Goal: Information Seeking & Learning: Understand process/instructions

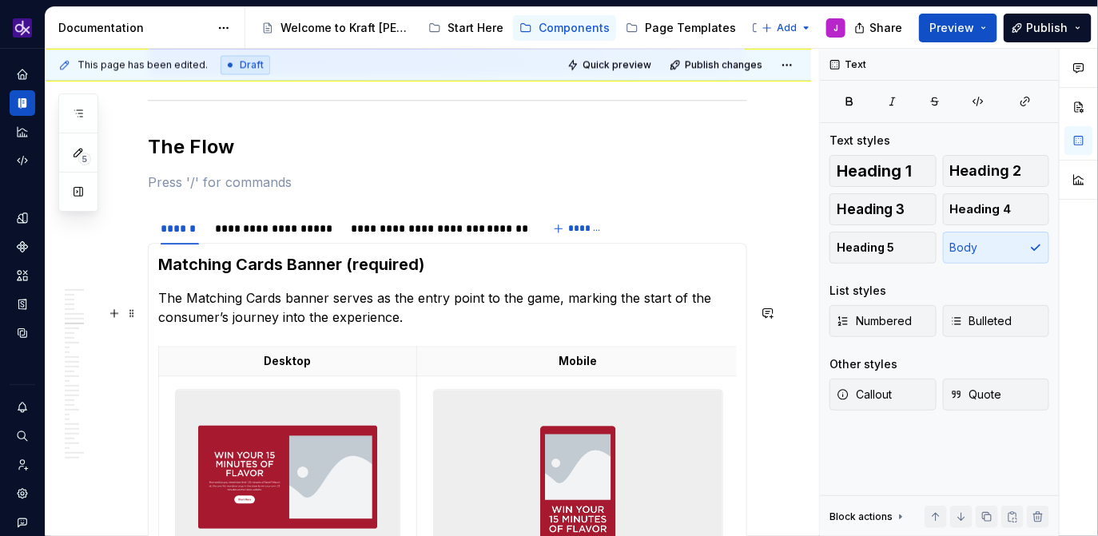
scroll to position [3203, 0]
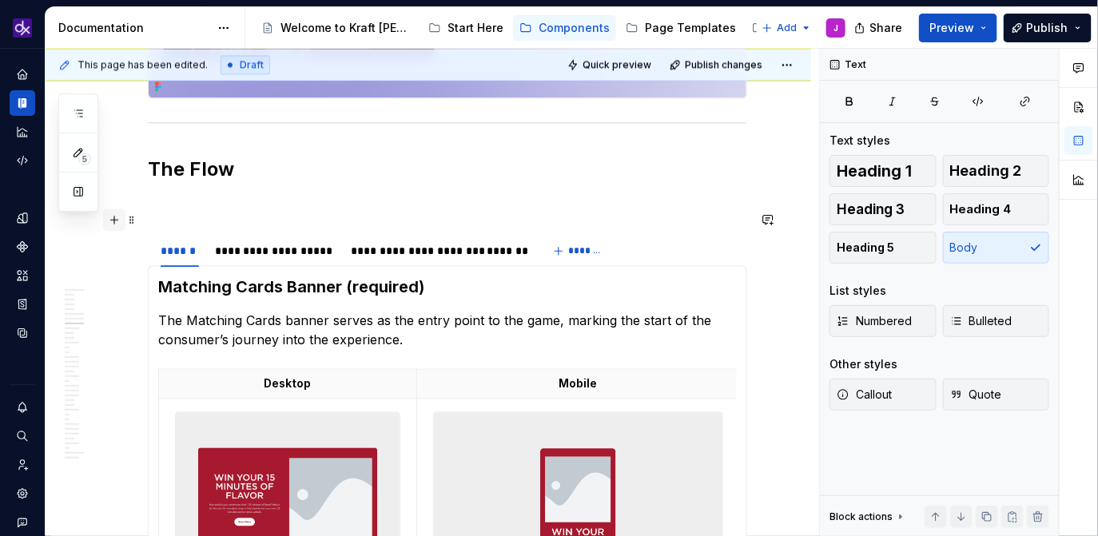
click at [113, 218] on button "button" at bounding box center [114, 220] width 22 height 22
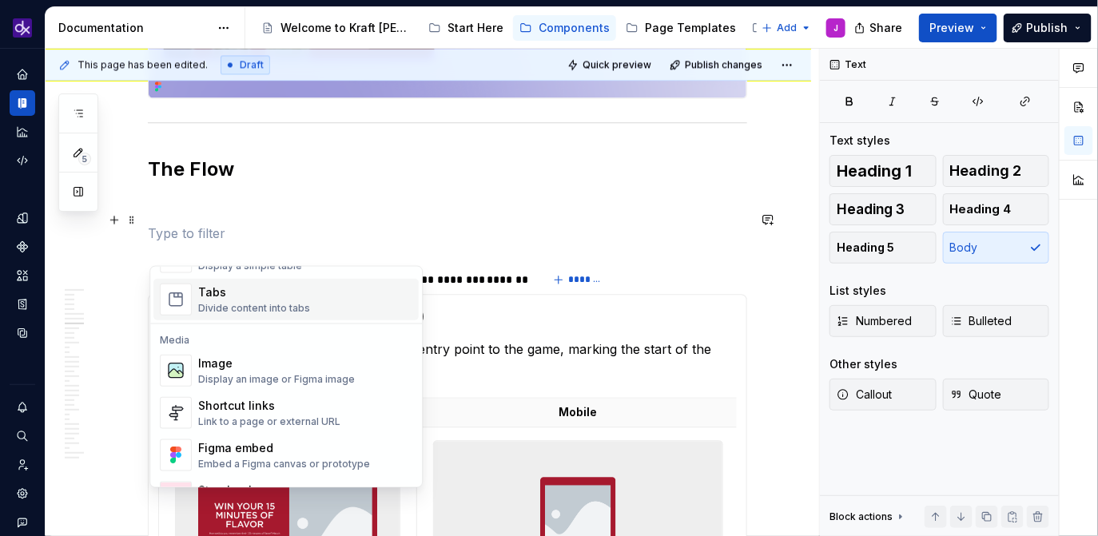
scroll to position [639, 0]
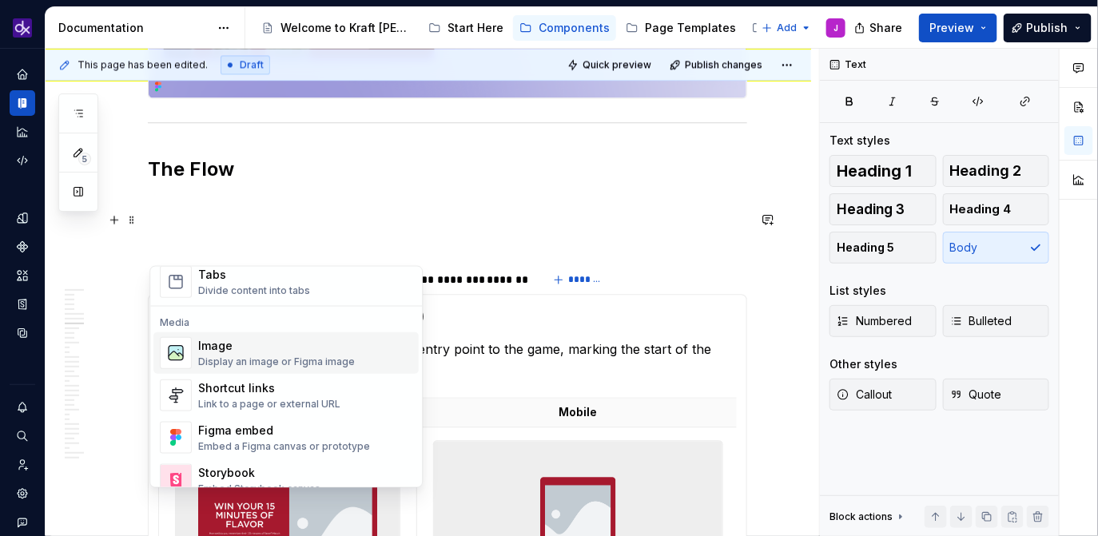
click at [252, 347] on div "Image" at bounding box center [276, 346] width 157 height 16
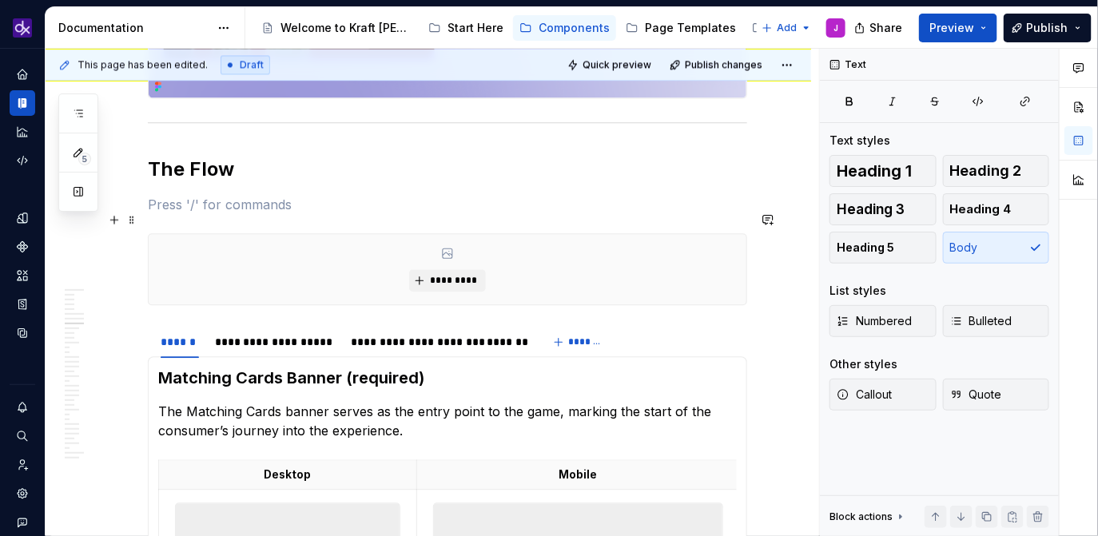
click at [336, 214] on p at bounding box center [447, 204] width 599 height 19
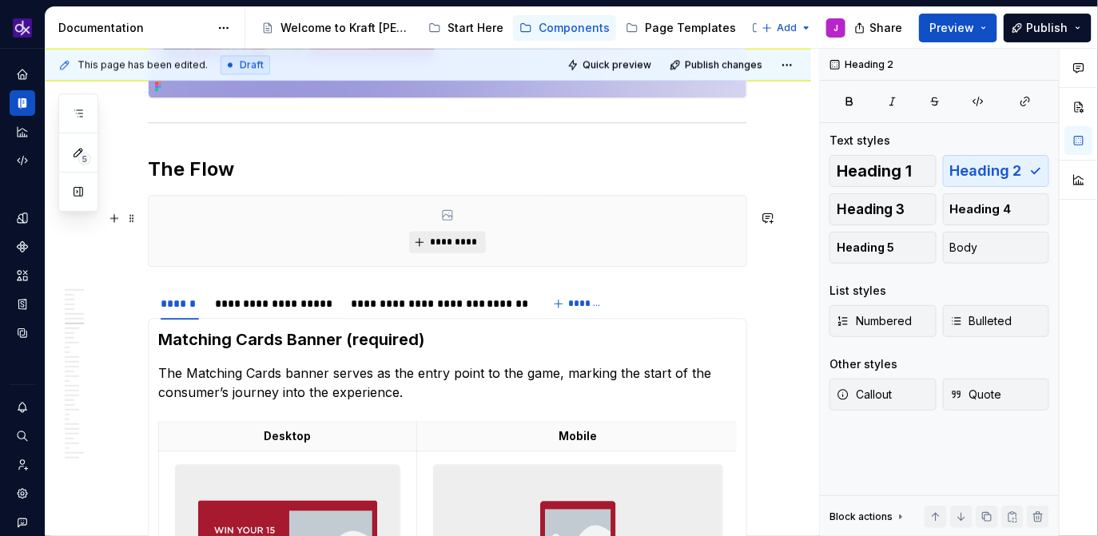
click at [443, 248] on button "*********" at bounding box center [447, 242] width 76 height 22
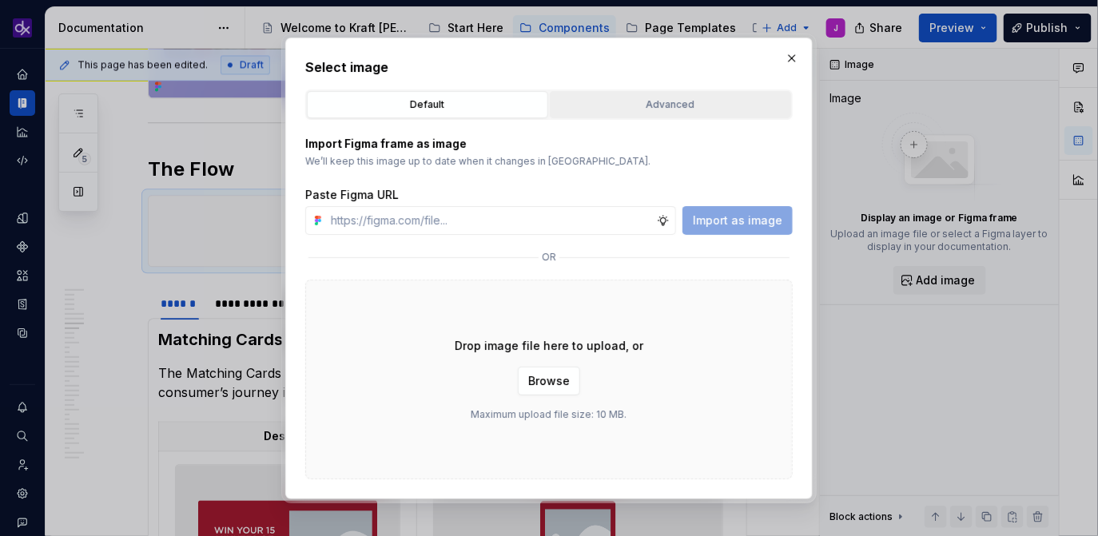
click at [658, 116] on button "Advanced" at bounding box center [670, 104] width 241 height 27
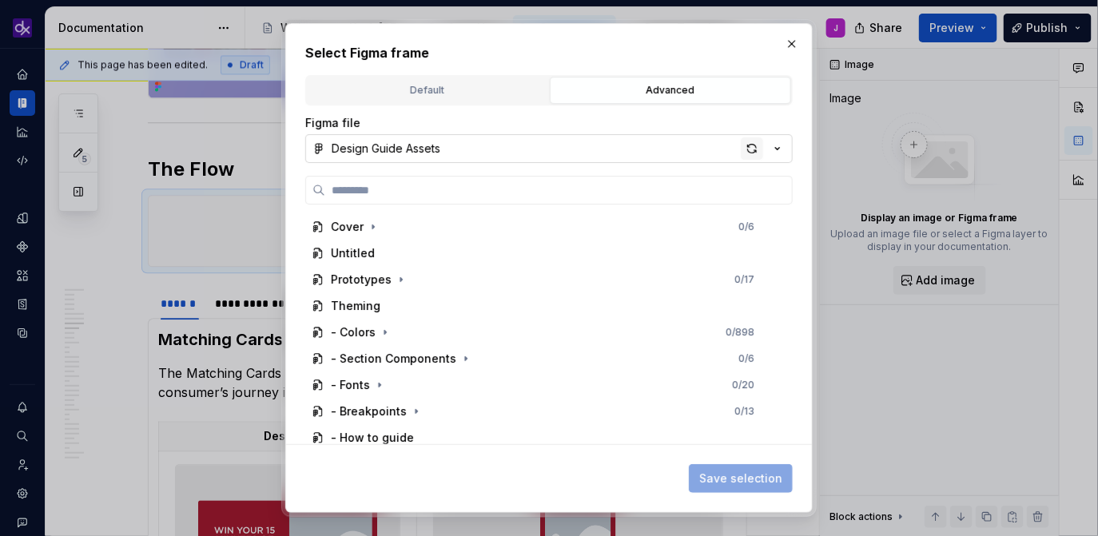
click at [757, 150] on div "button" at bounding box center [752, 148] width 22 height 22
type textarea "*"
paste input "**********"
type input "**********"
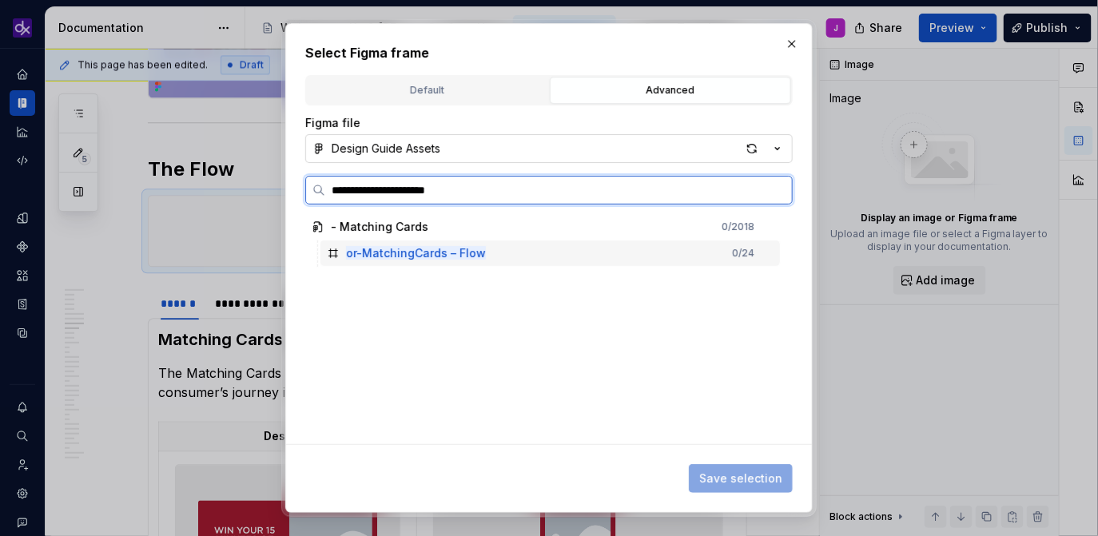
click at [513, 258] on div "or-MatchingCards – Flow 0 / 24" at bounding box center [549, 253] width 459 height 26
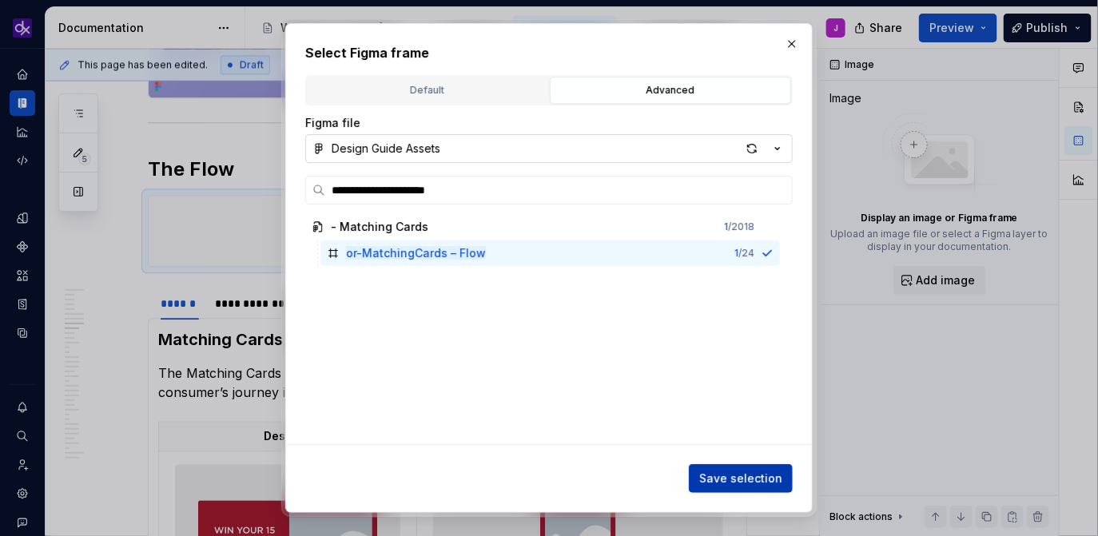
click at [737, 476] on span "Save selection" at bounding box center [740, 479] width 83 height 16
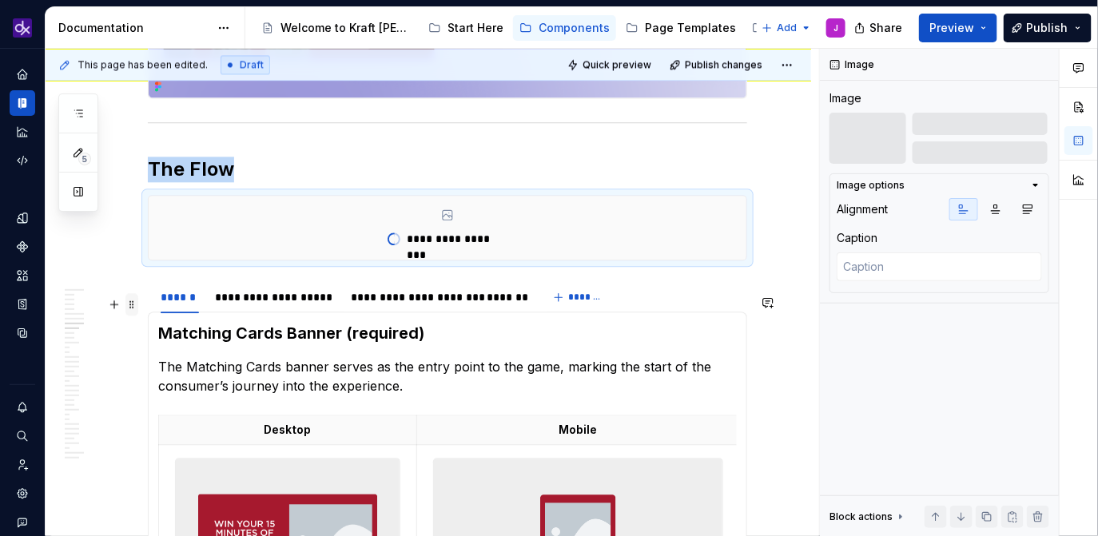
click at [135, 304] on span at bounding box center [131, 304] width 13 height 22
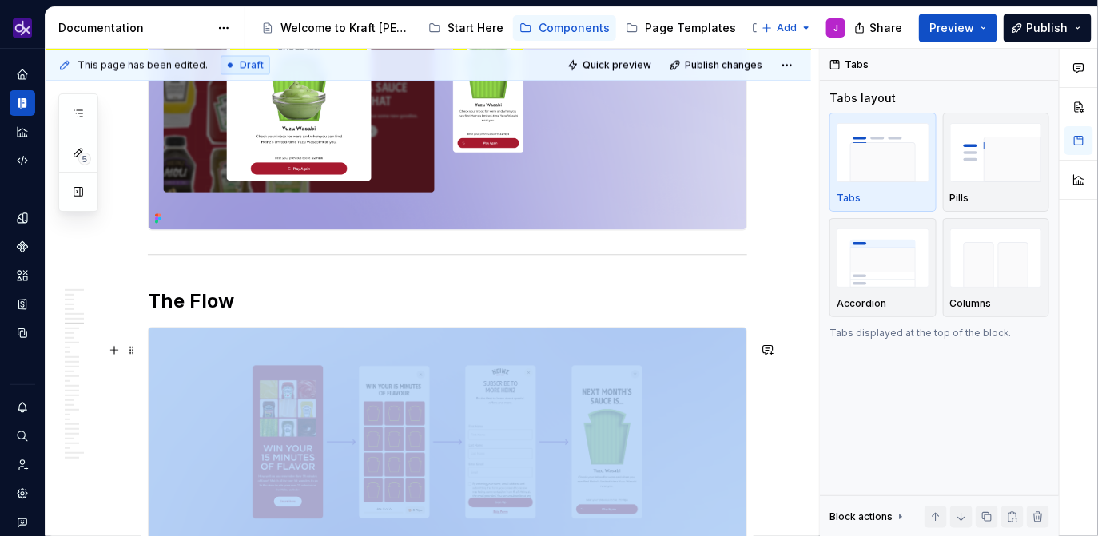
scroll to position [3220, 0]
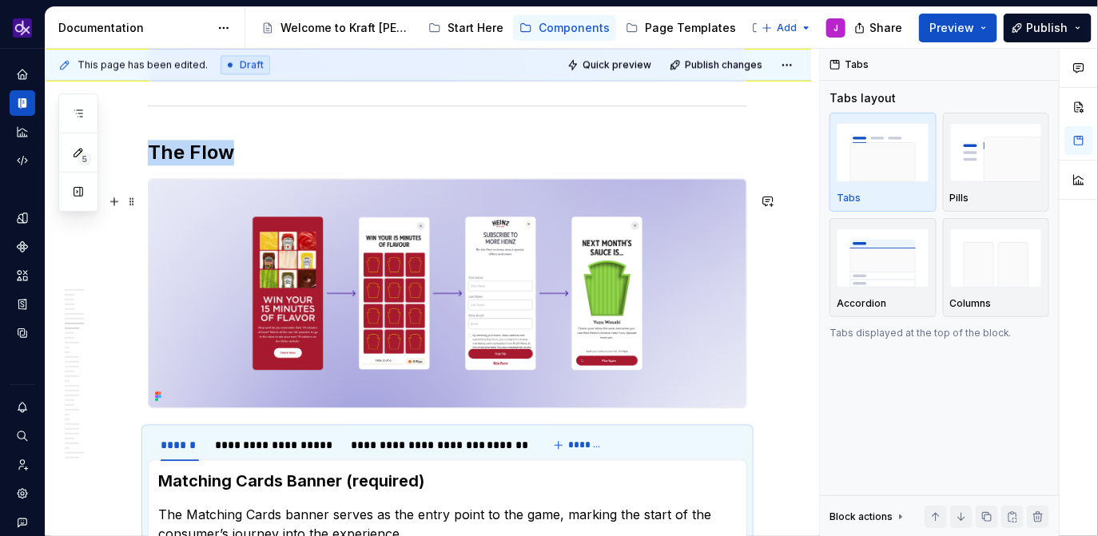
click at [574, 271] on img at bounding box center [448, 293] width 598 height 228
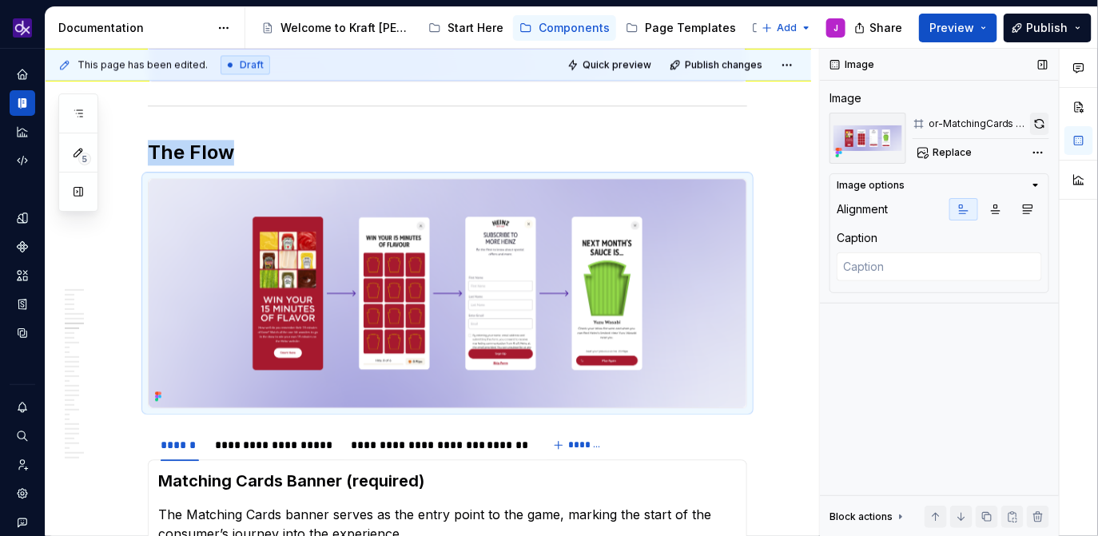
click at [1035, 129] on button "button" at bounding box center [1039, 124] width 19 height 22
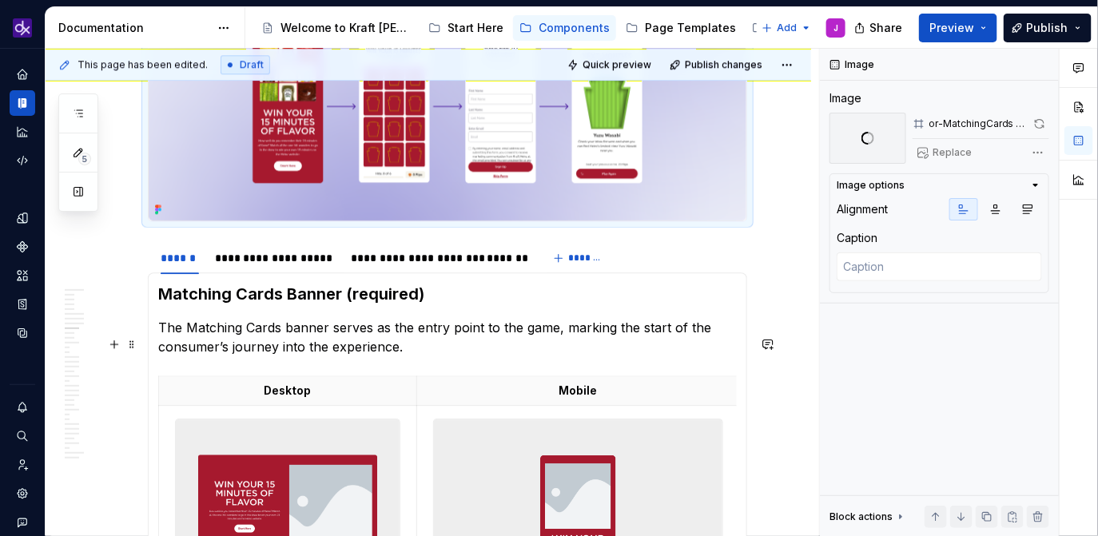
scroll to position [3408, 0]
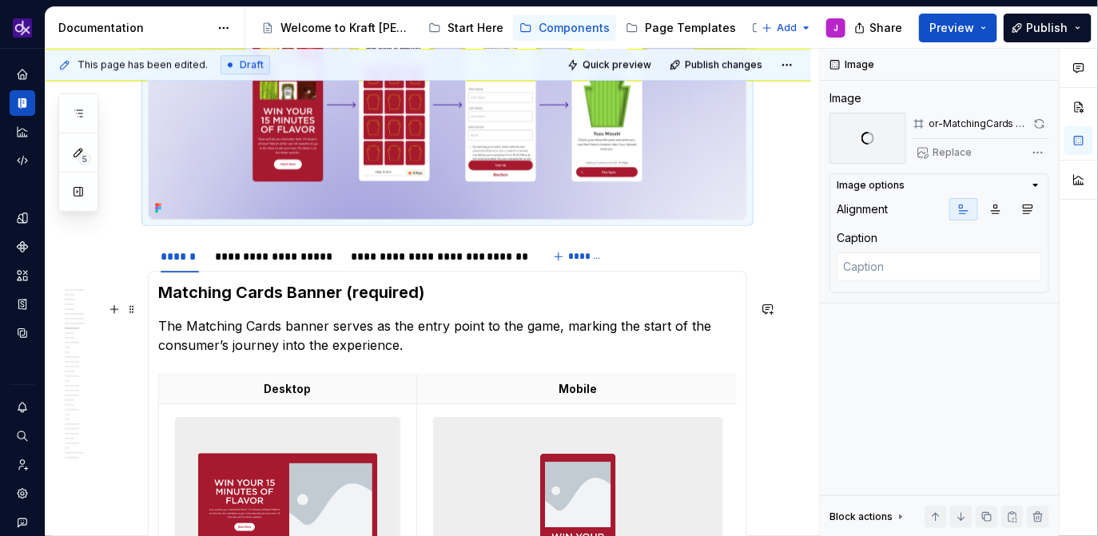
click at [359, 304] on h3 "Matching Cards Banner (required)" at bounding box center [447, 292] width 578 height 22
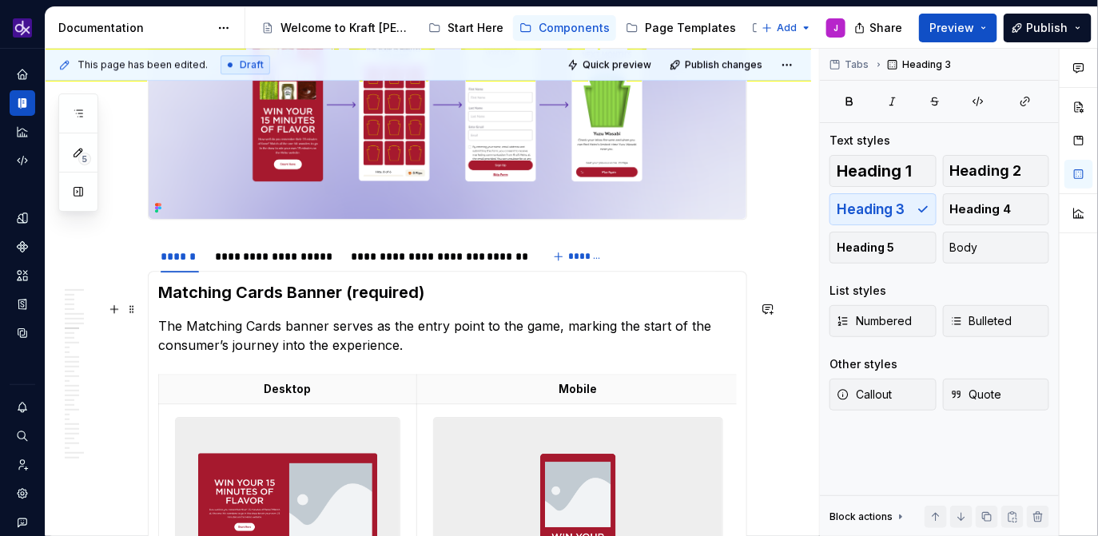
click at [359, 304] on h3 "Matching Cards Banner (required)" at bounding box center [447, 292] width 578 height 22
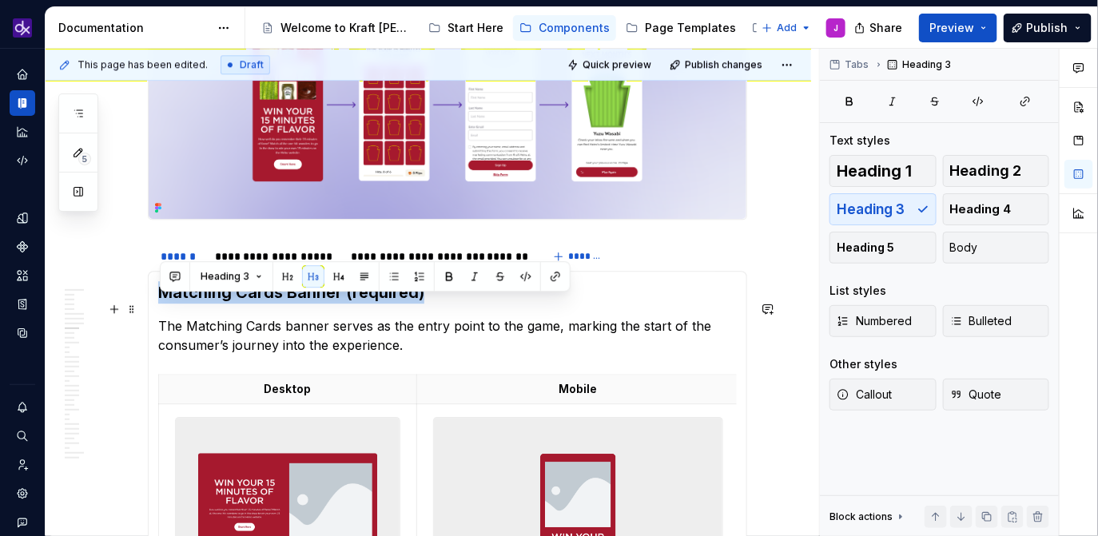
click at [359, 304] on h3 "Matching Cards Banner (required)" at bounding box center [447, 292] width 578 height 22
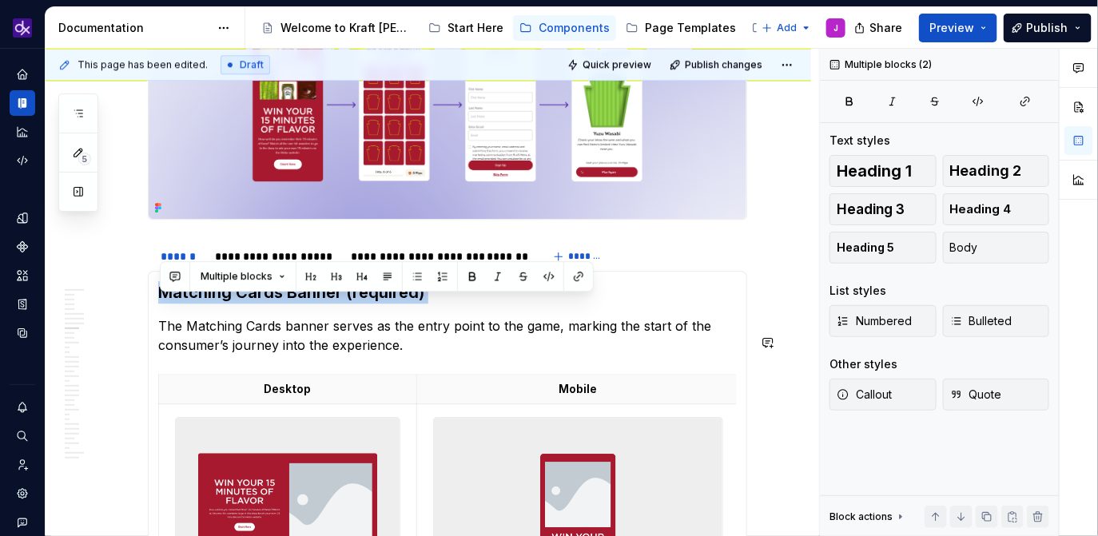
copy h3 "Matching Cards Banner (required)"
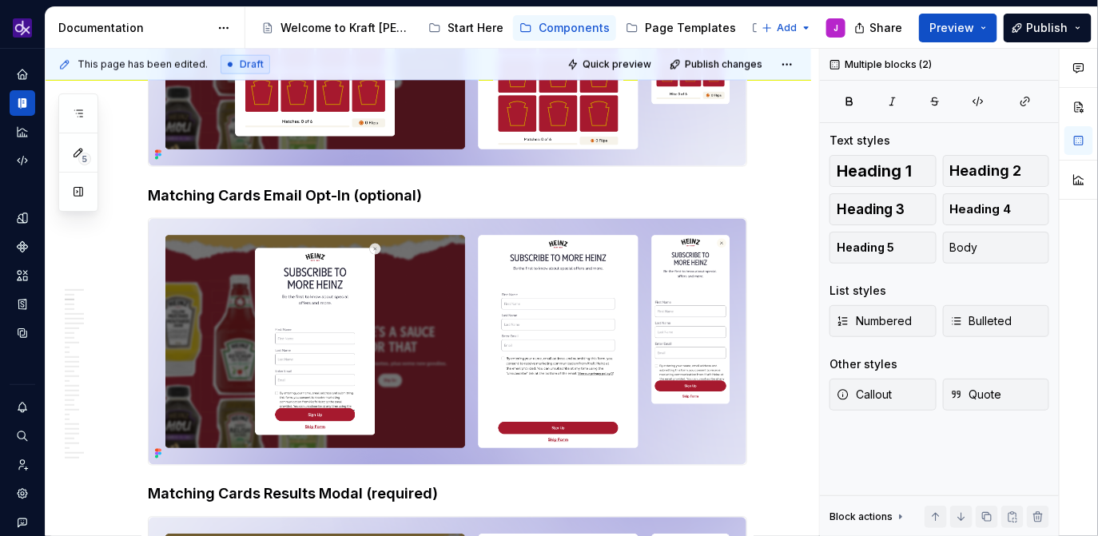
scroll to position [0, 0]
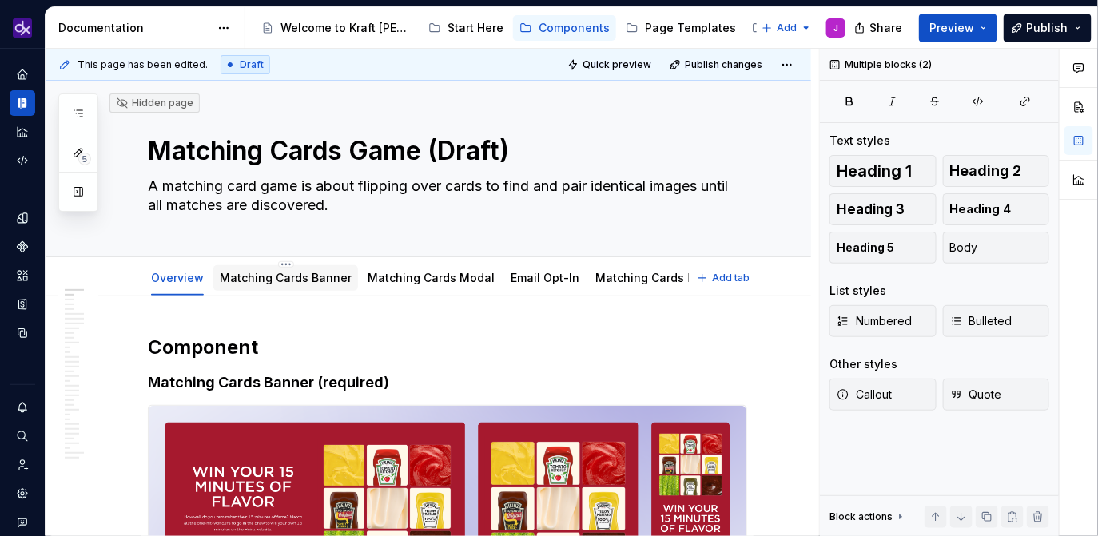
click at [315, 280] on link "Matching Cards Banner" at bounding box center [286, 278] width 132 height 14
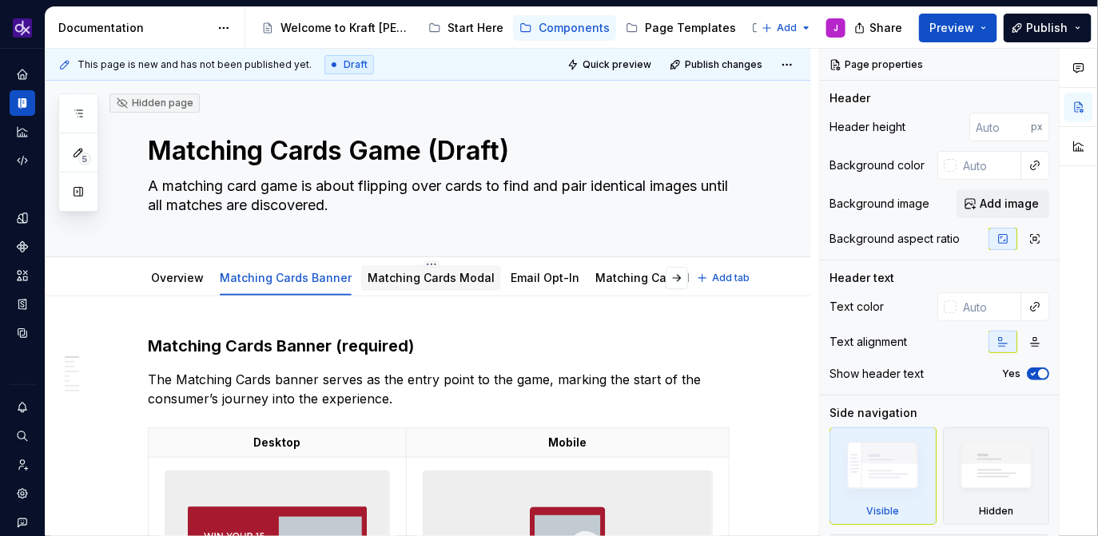
click at [398, 275] on link "Matching Cards Modal" at bounding box center [431, 278] width 127 height 14
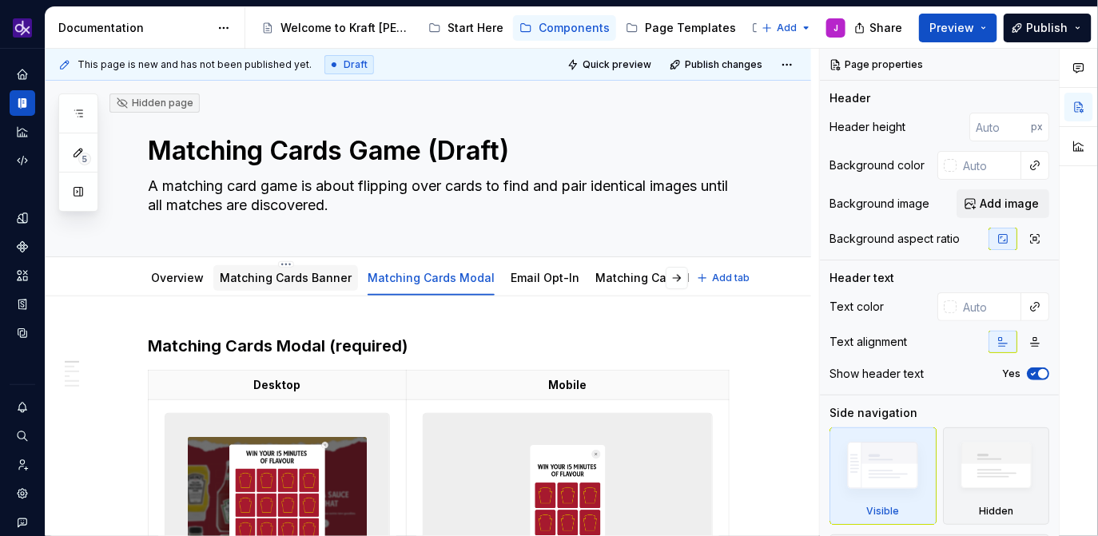
click at [248, 276] on link "Matching Cards Banner" at bounding box center [286, 278] width 132 height 14
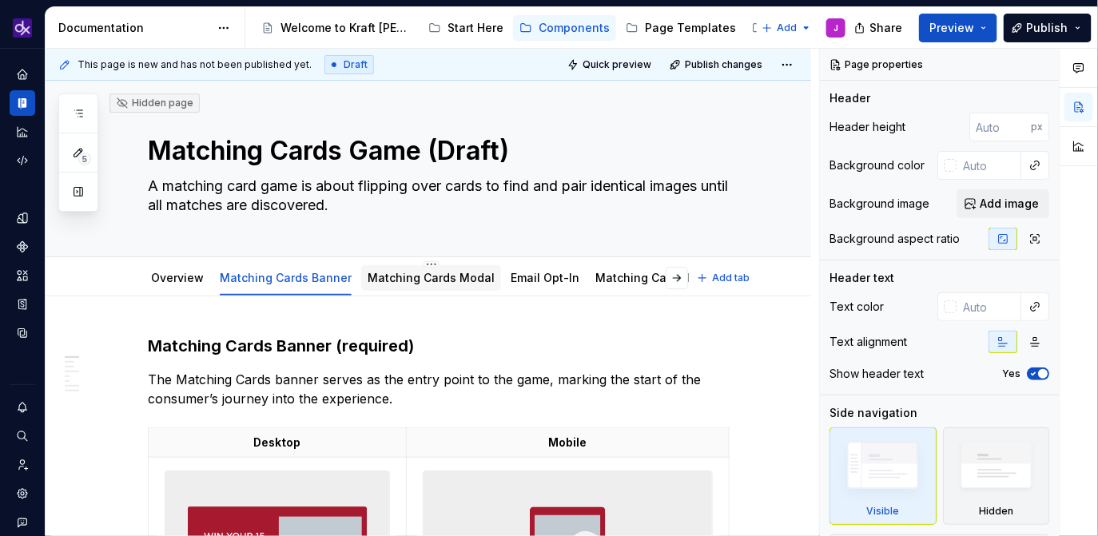
click at [407, 276] on link "Matching Cards Modal" at bounding box center [431, 278] width 127 height 14
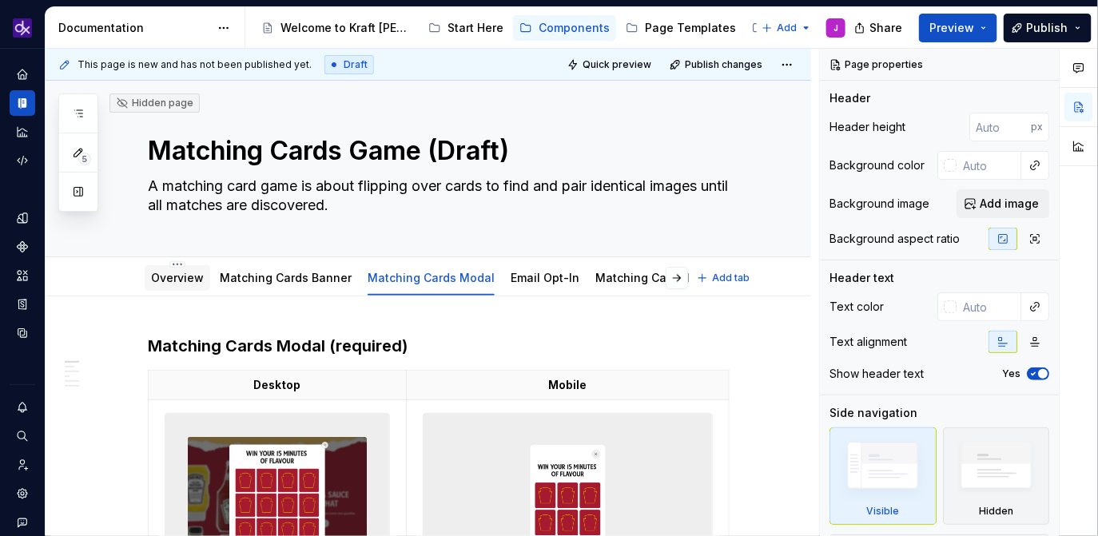
click at [172, 280] on link "Overview" at bounding box center [177, 278] width 53 height 14
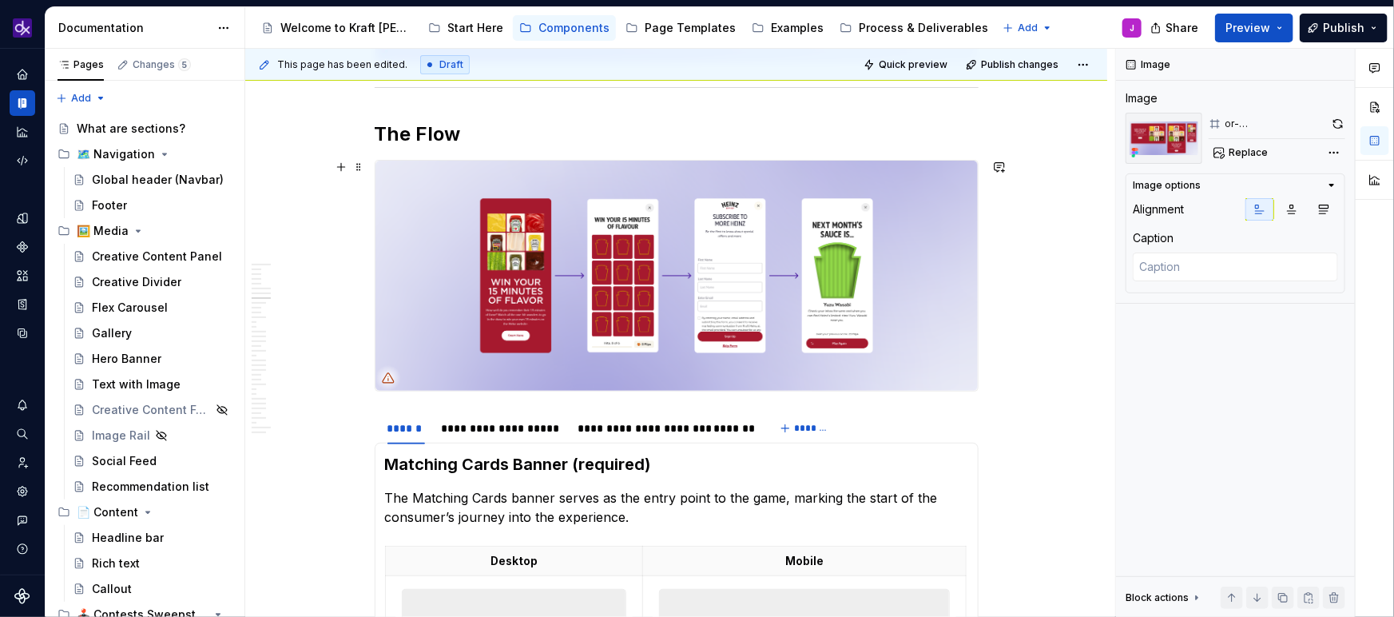
scroll to position [3245, 0]
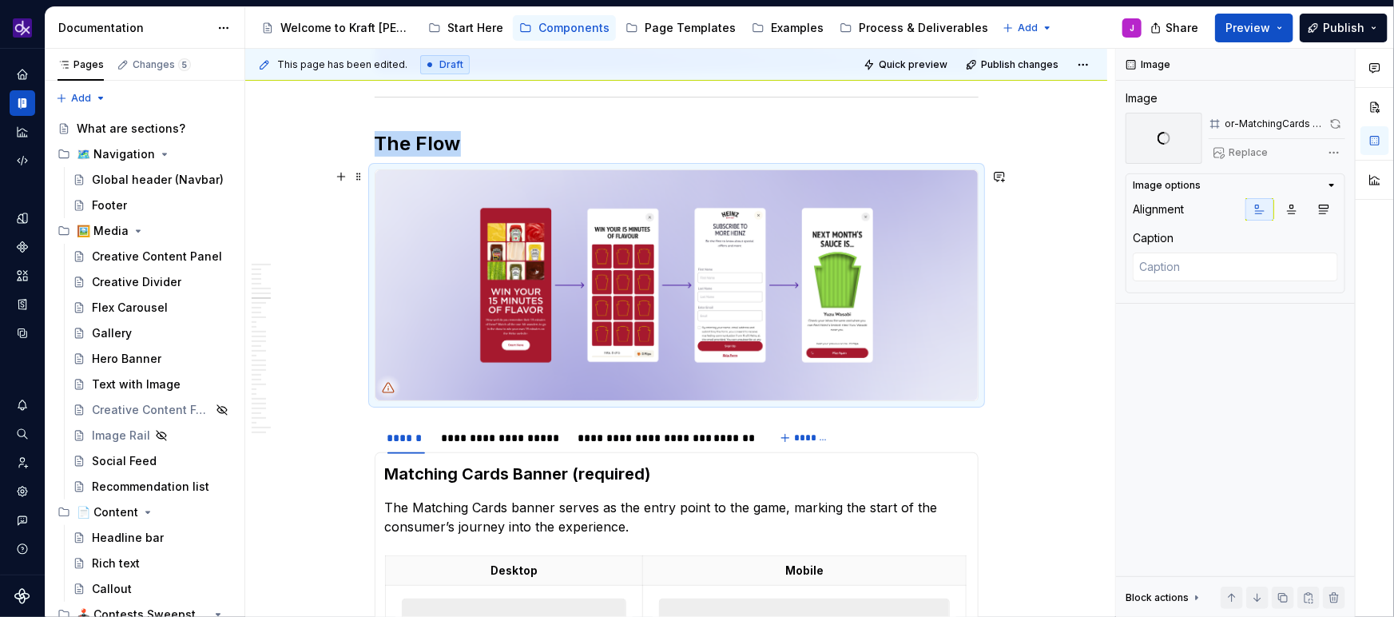
click at [895, 288] on img at bounding box center [677, 284] width 602 height 229
click at [121, 305] on div "Flex Carousel" at bounding box center [130, 308] width 76 height 16
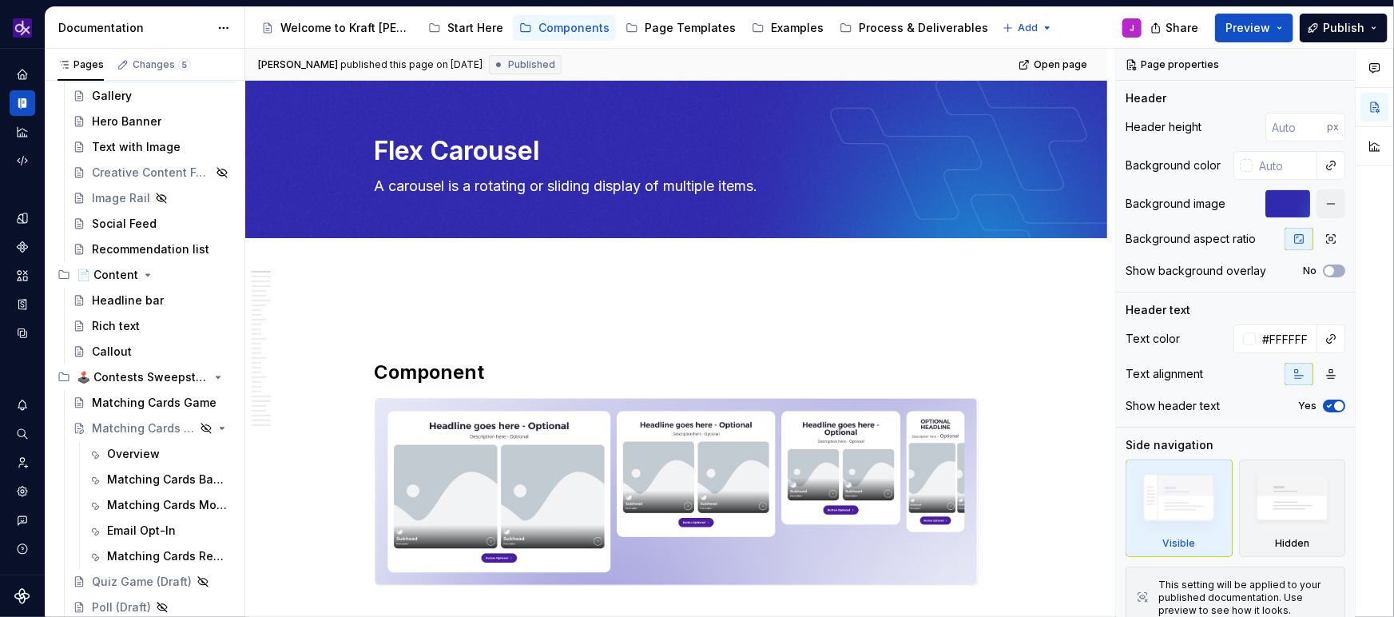
scroll to position [243, 0]
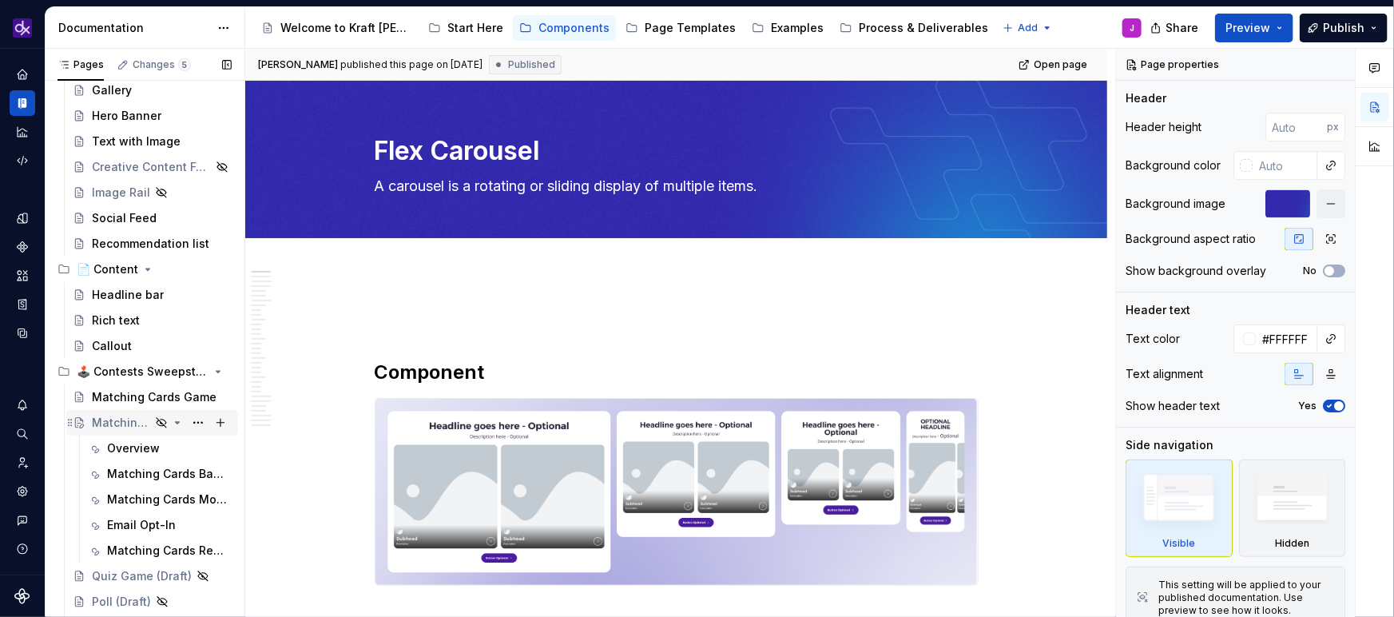
click at [126, 425] on div "Matching Cards Game (Draft)" at bounding box center [121, 423] width 58 height 16
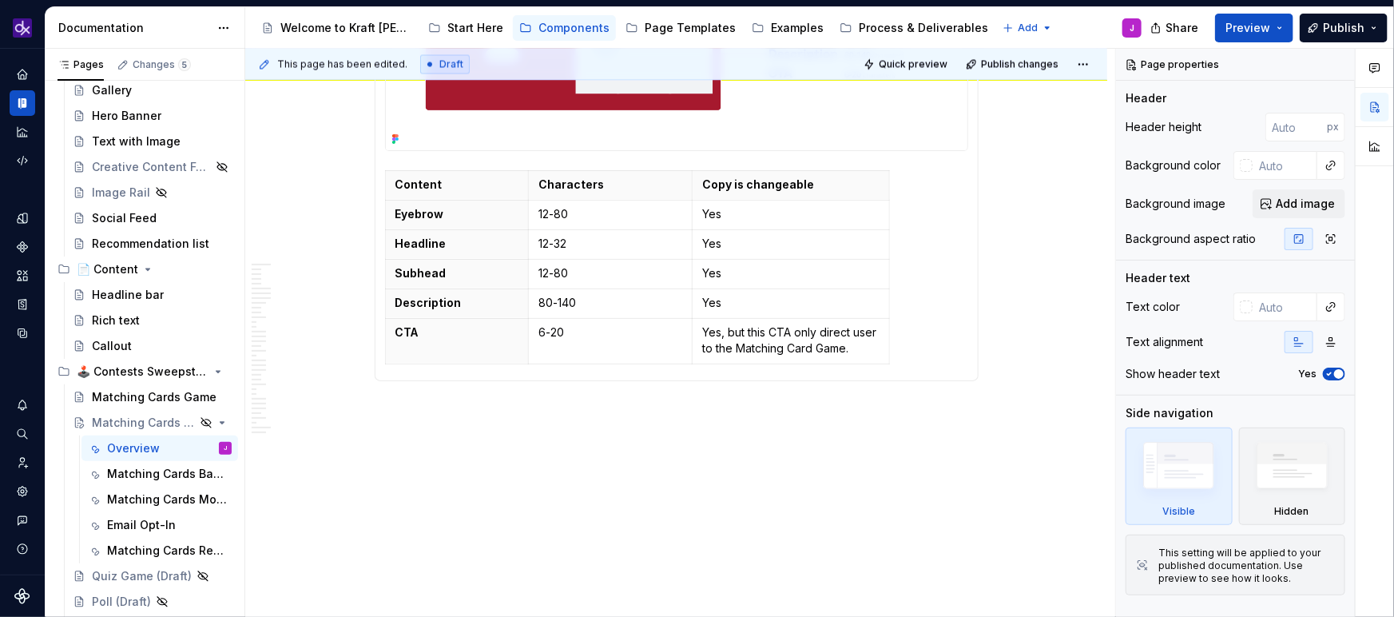
scroll to position [7677, 0]
click at [109, 418] on div "Matching Cards Game (Draft)" at bounding box center [121, 423] width 58 height 16
click at [177, 424] on icon "Page tree" at bounding box center [177, 422] width 13 height 13
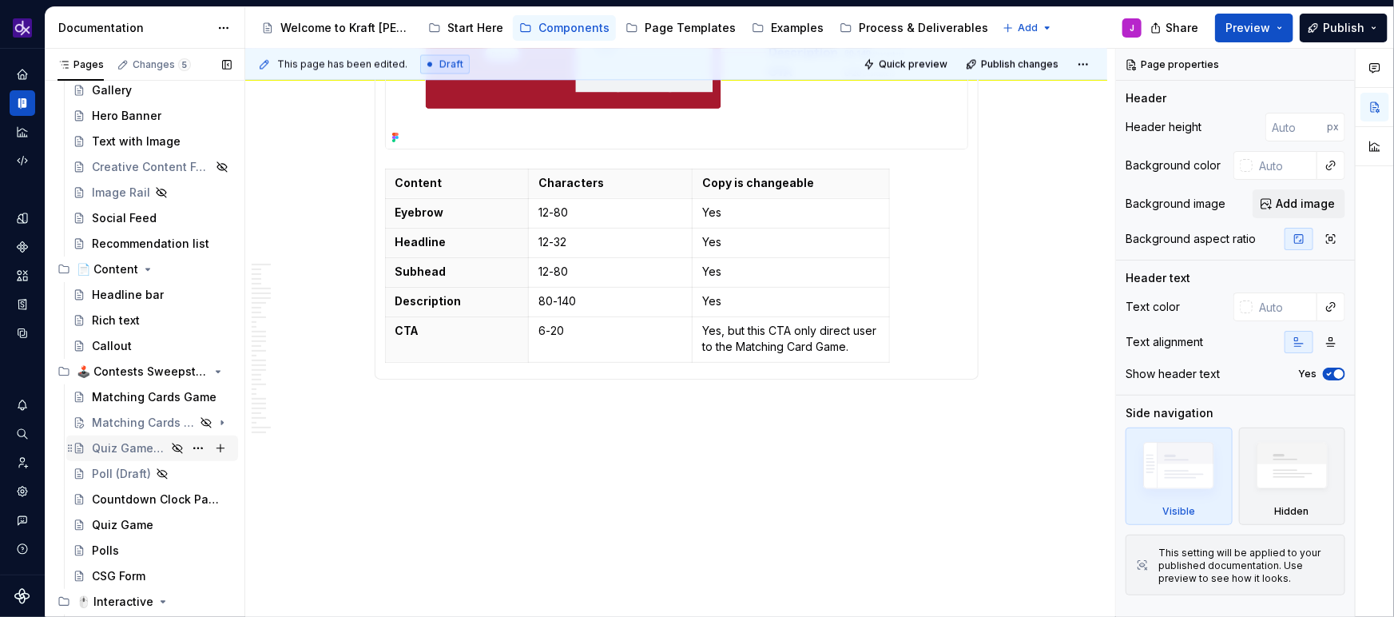
click at [124, 447] on div "Quiz Game (Draft)" at bounding box center [129, 448] width 74 height 16
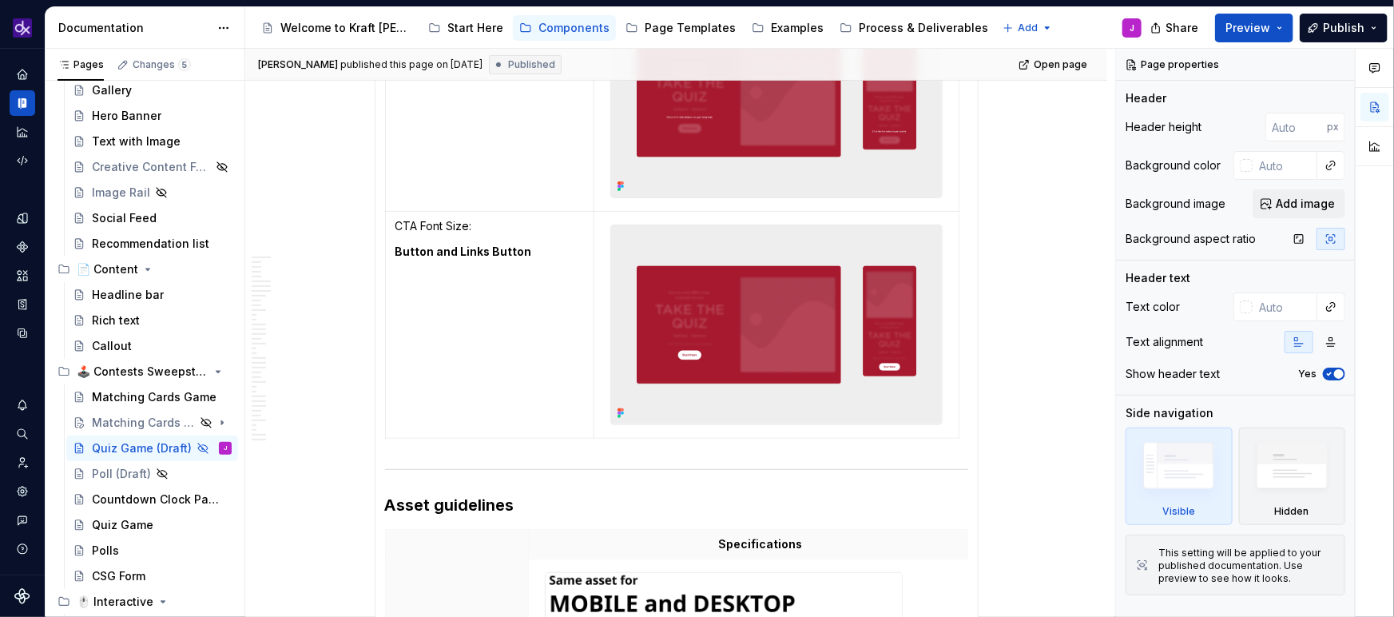
scroll to position [6341, 0]
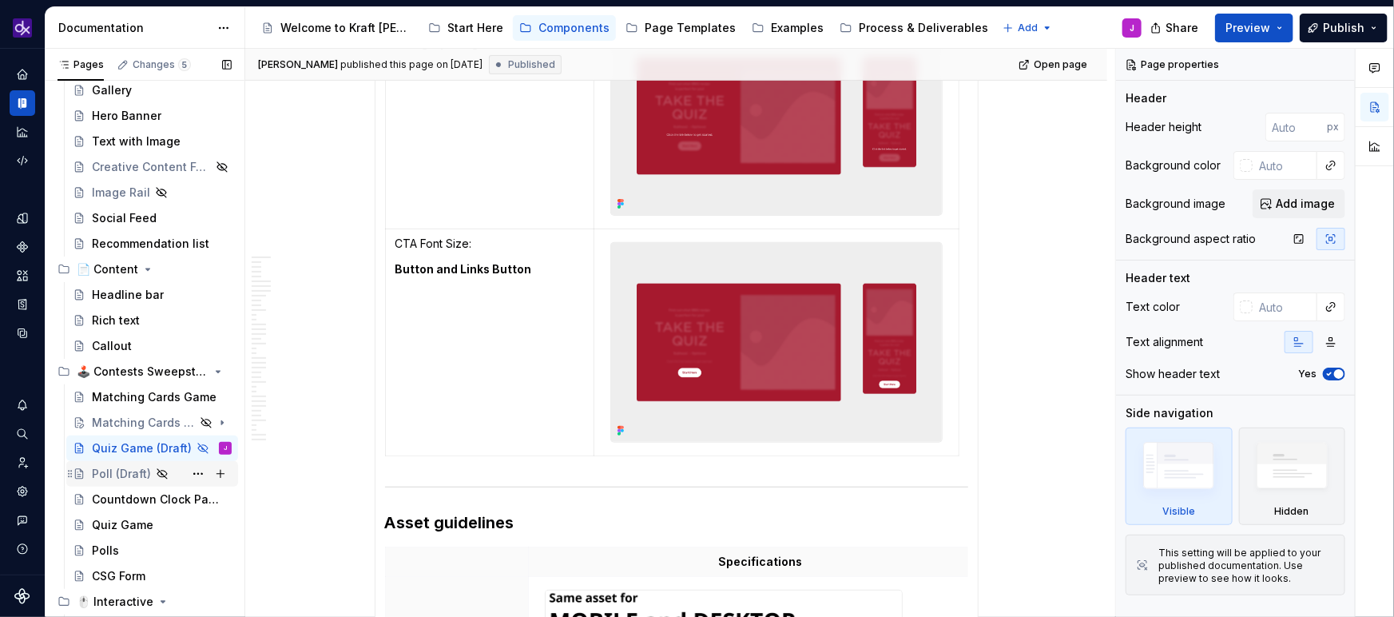
click at [109, 476] on div "Poll (Draft)" at bounding box center [121, 474] width 59 height 16
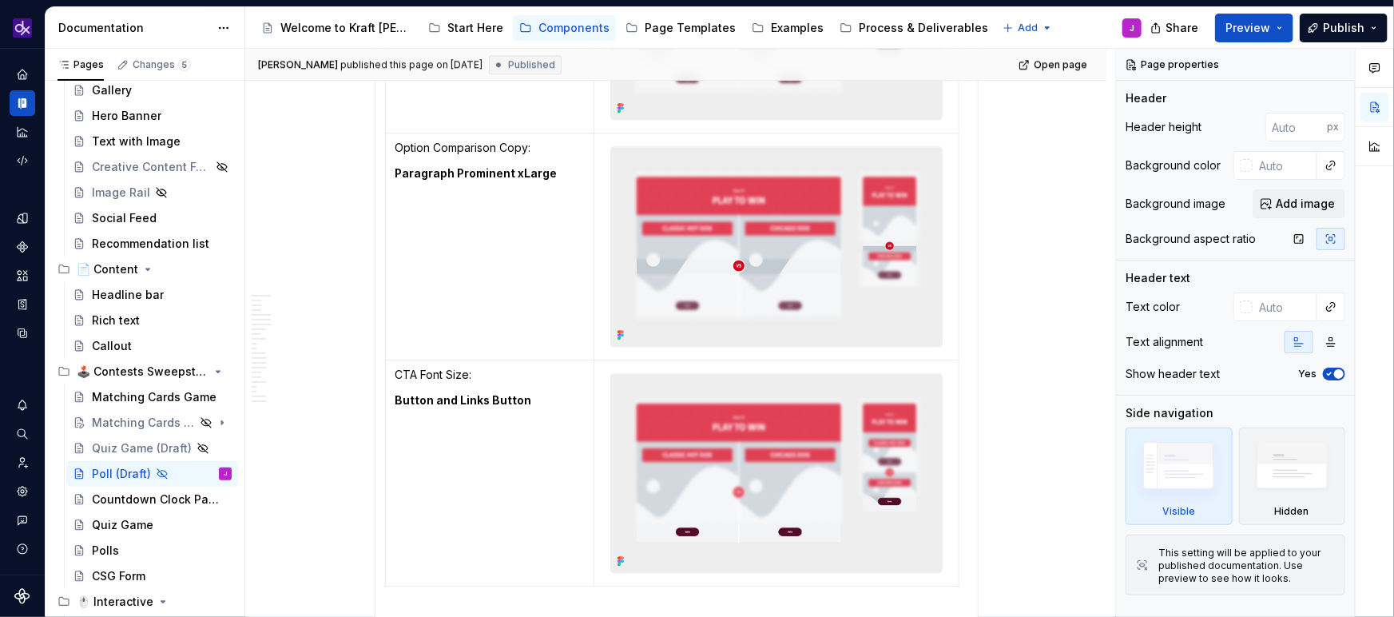
scroll to position [5245, 0]
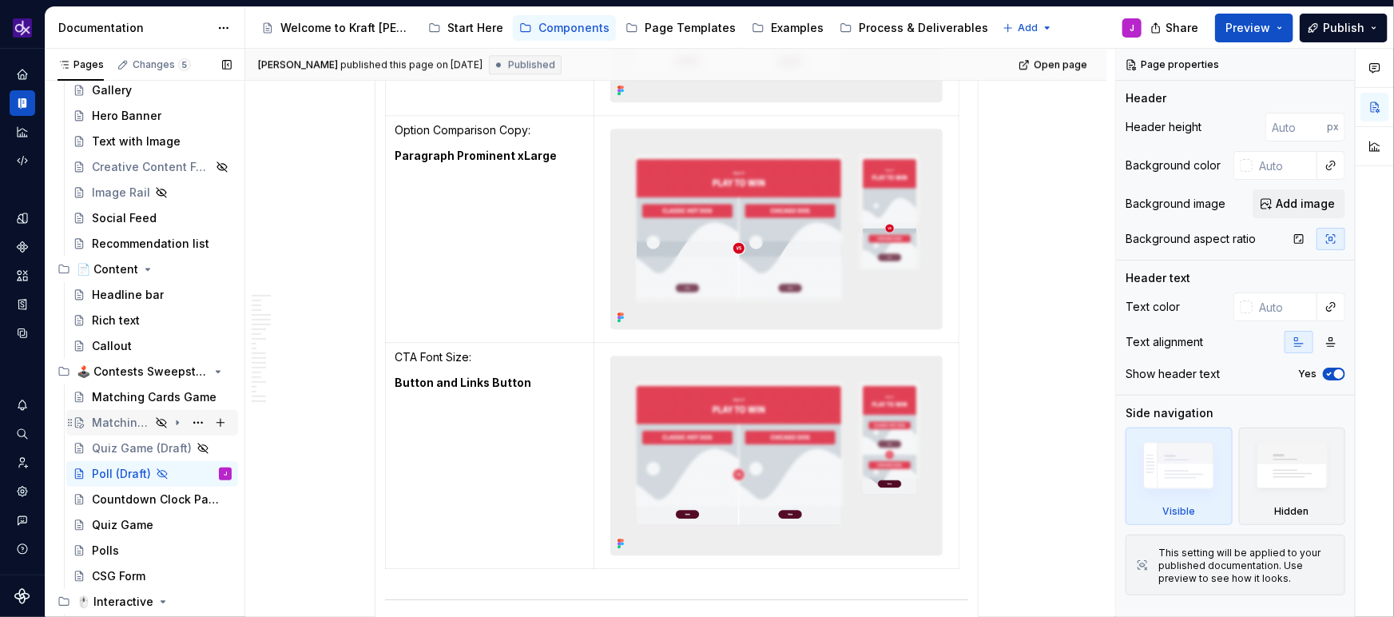
click at [155, 429] on div "Matching Cards Game (Draft)" at bounding box center [162, 422] width 140 height 22
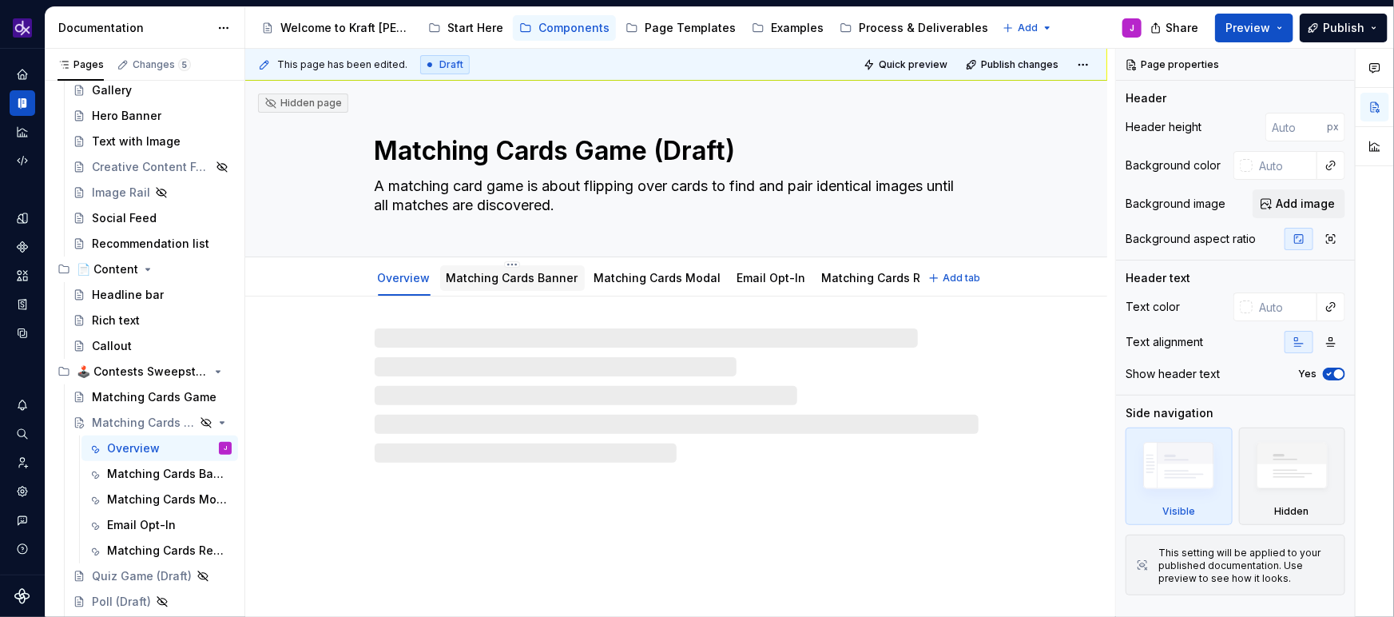
click at [518, 287] on div "Matching Cards Banner" at bounding box center [513, 277] width 132 height 19
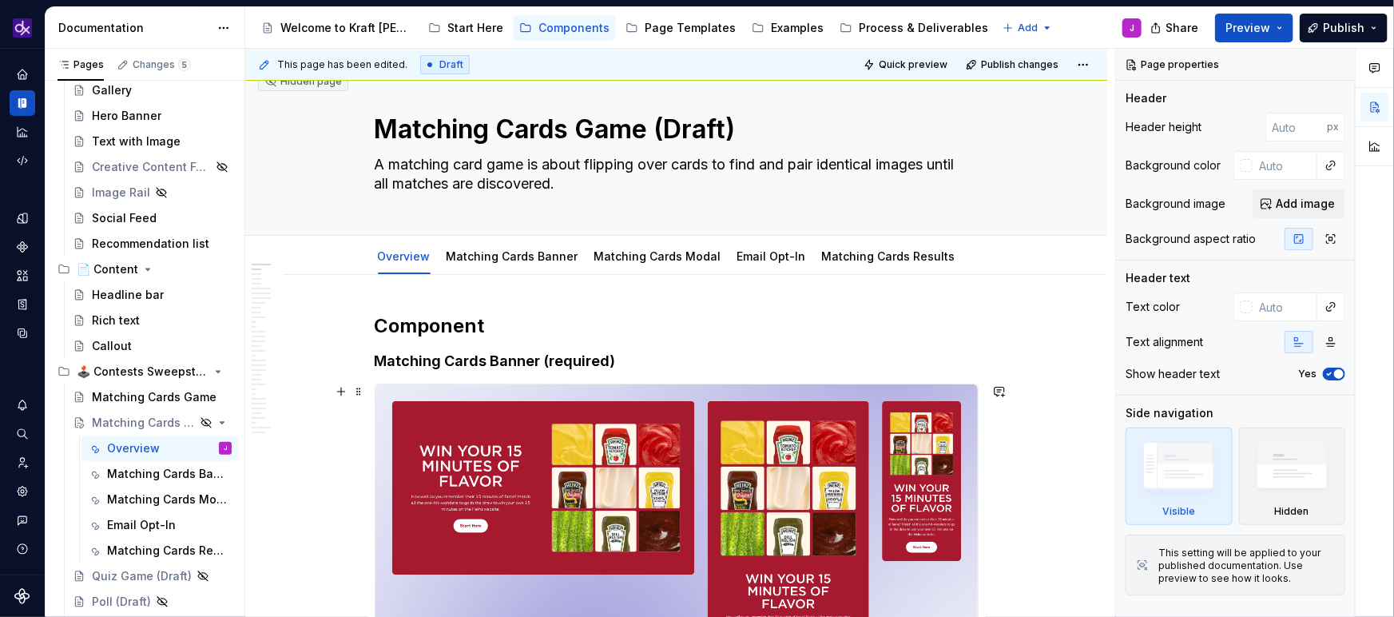
scroll to position [10, 0]
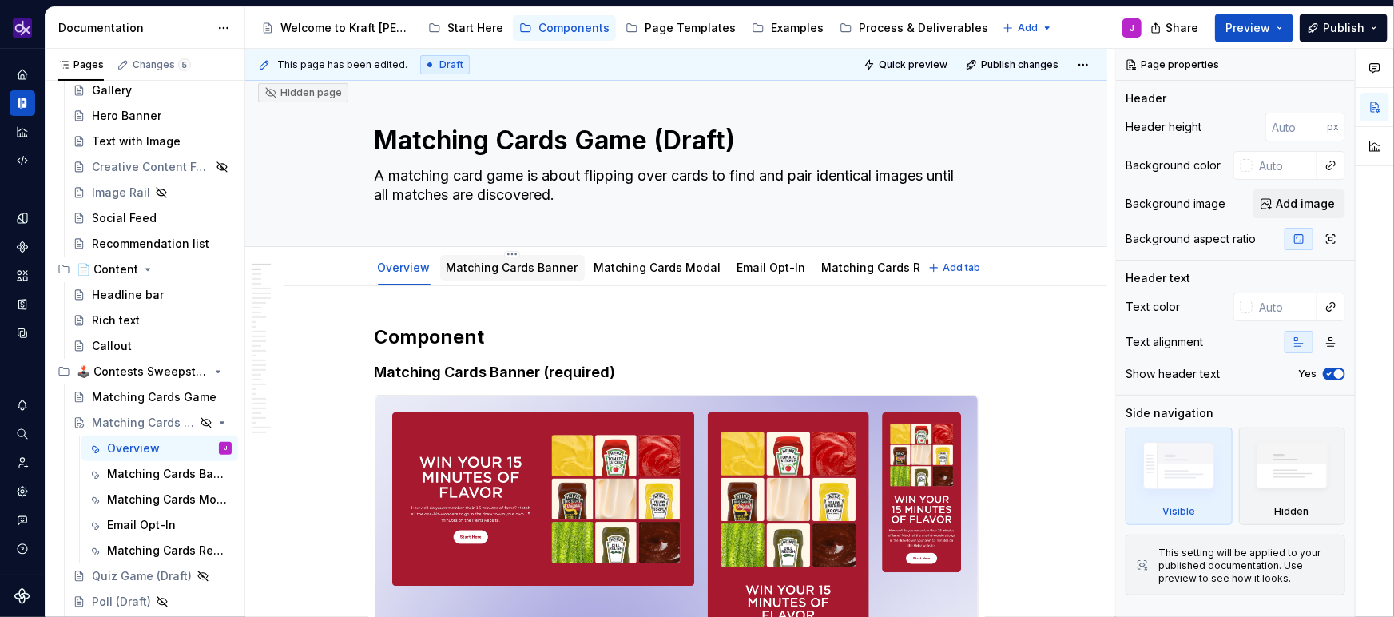
click at [527, 265] on link "Matching Cards Banner" at bounding box center [513, 267] width 132 height 14
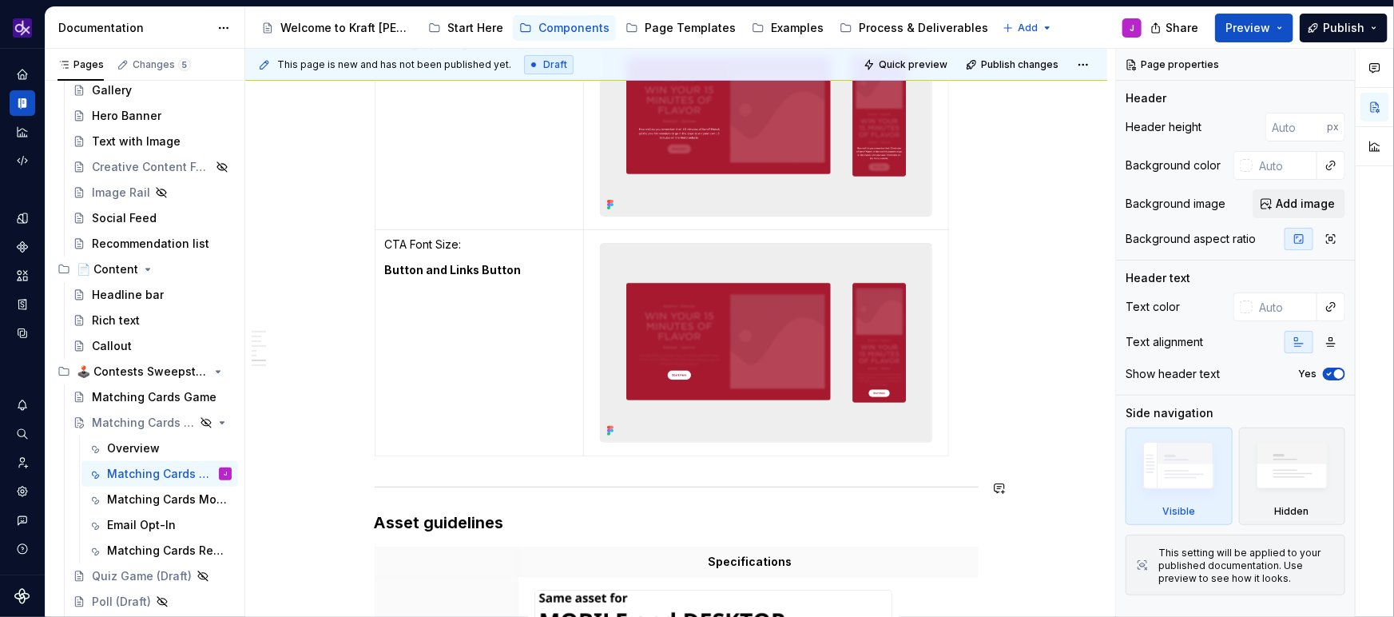
scroll to position [3254, 0]
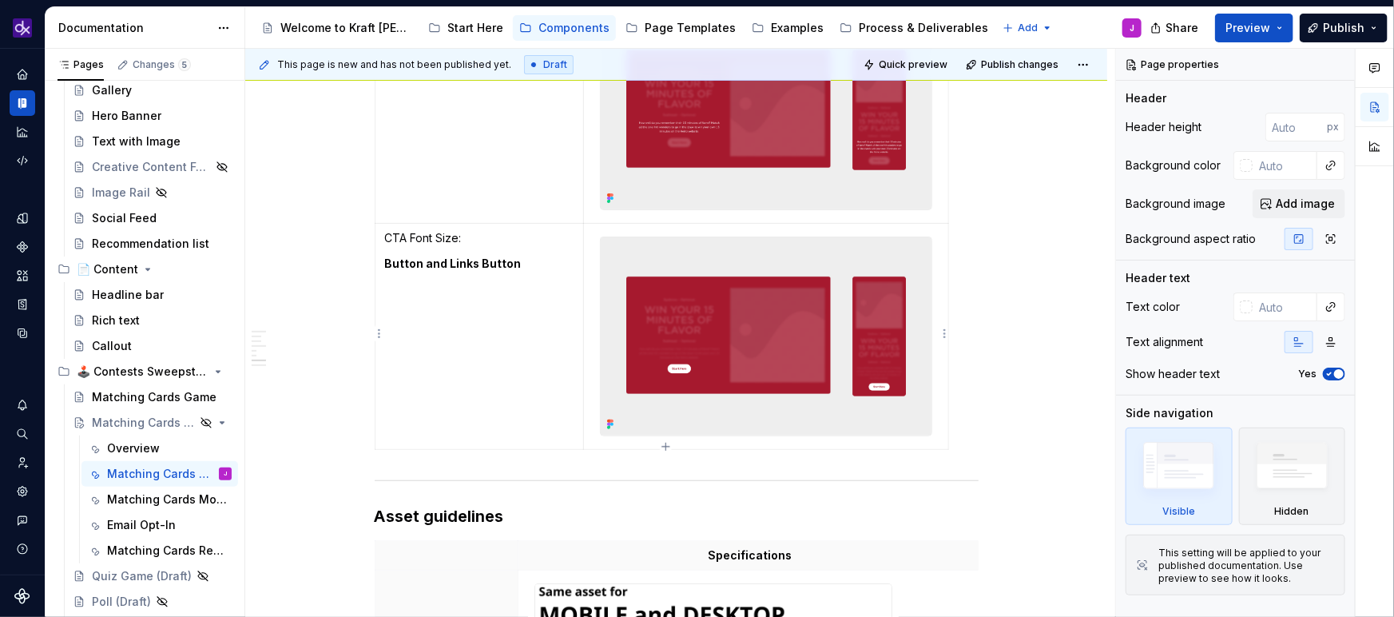
click at [657, 366] on img at bounding box center [766, 336] width 330 height 198
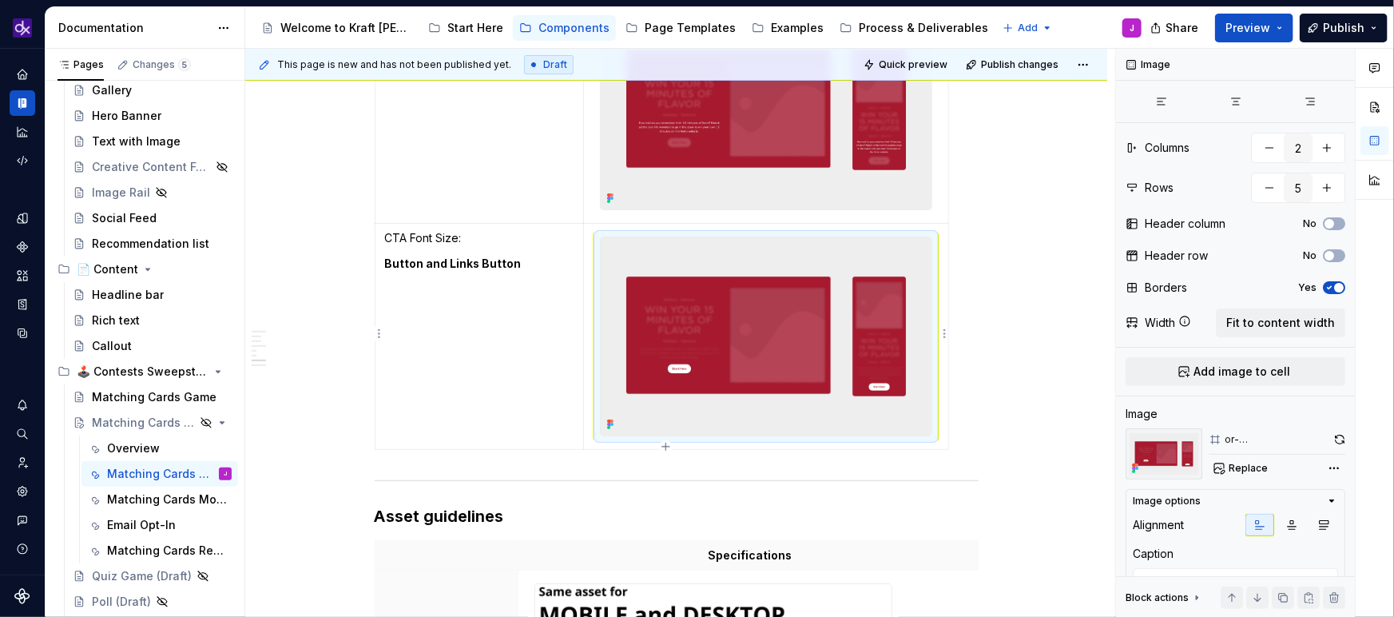
click at [657, 366] on img at bounding box center [766, 336] width 330 height 198
click at [1097, 23] on span "Preview" at bounding box center [1248, 28] width 45 height 16
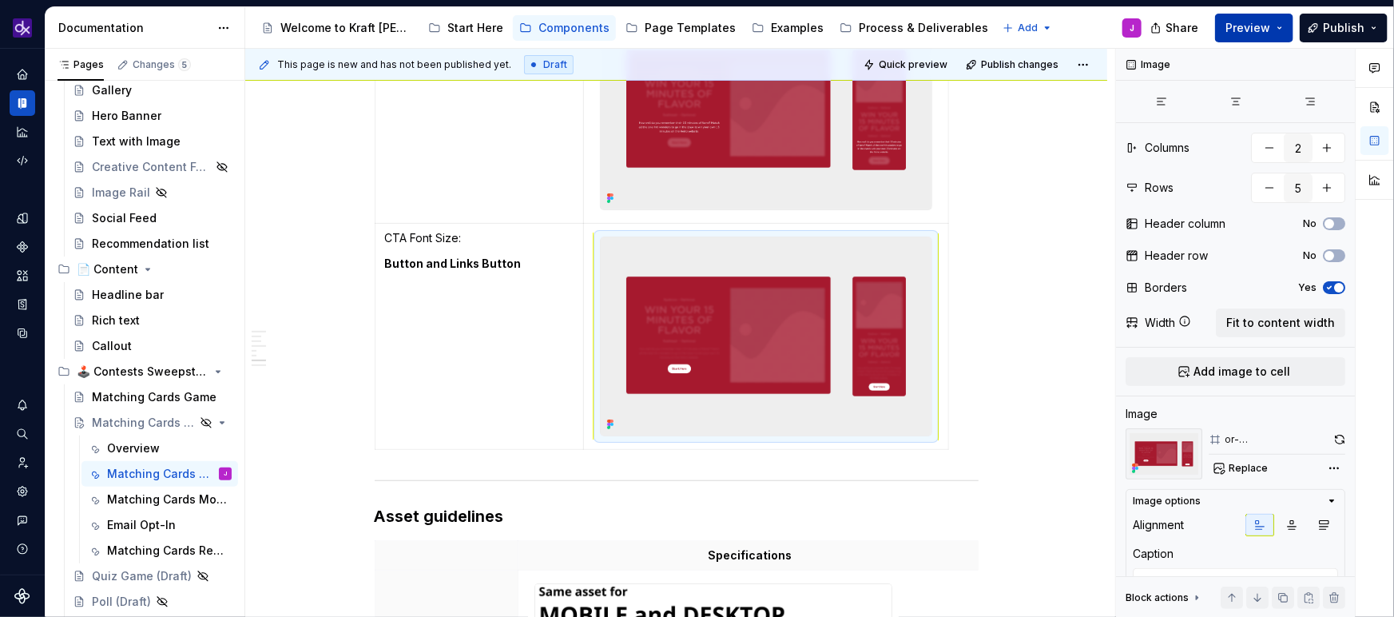
click at [1097, 25] on span "Preview" at bounding box center [1248, 28] width 45 height 16
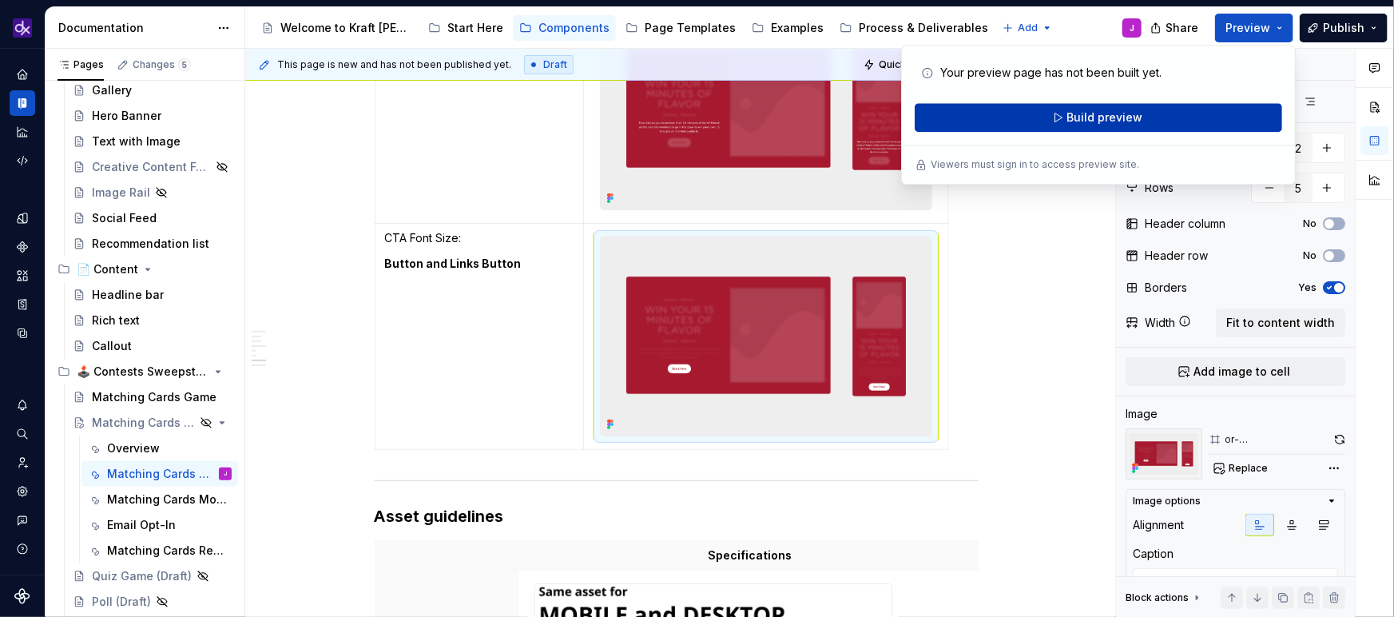
click at [1097, 121] on button "Build preview" at bounding box center [1099, 117] width 368 height 29
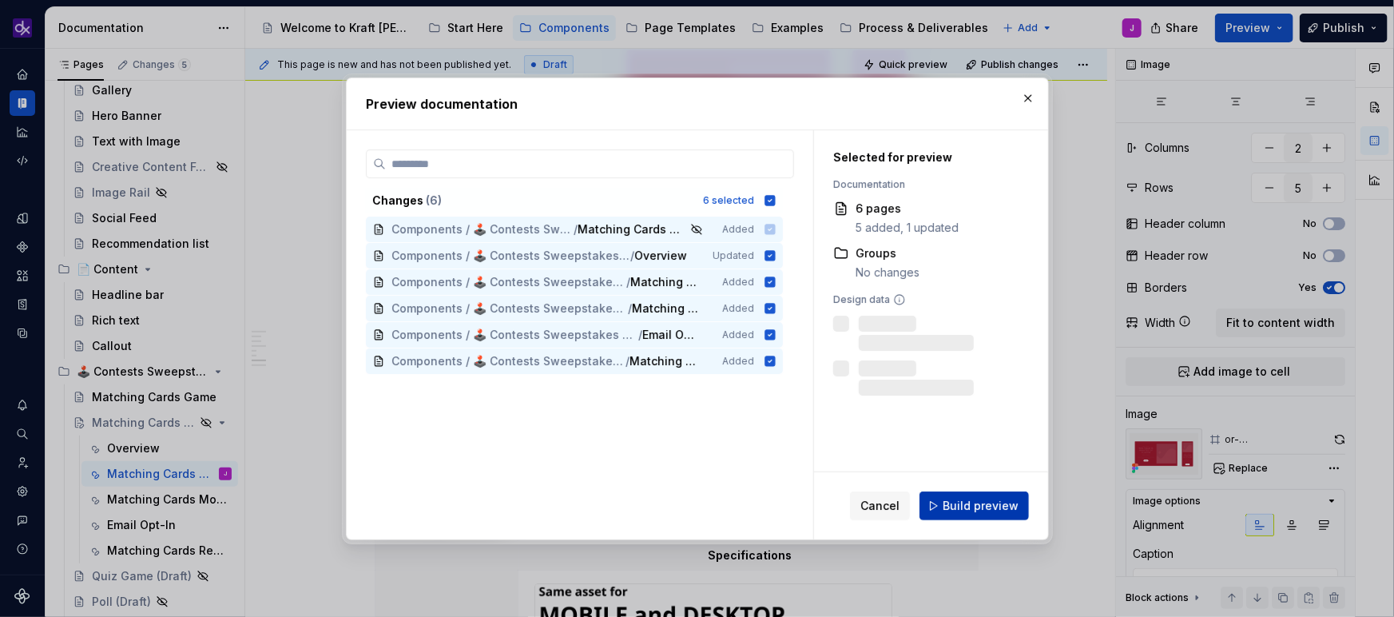
click at [973, 507] on span "Build preview" at bounding box center [981, 506] width 76 height 16
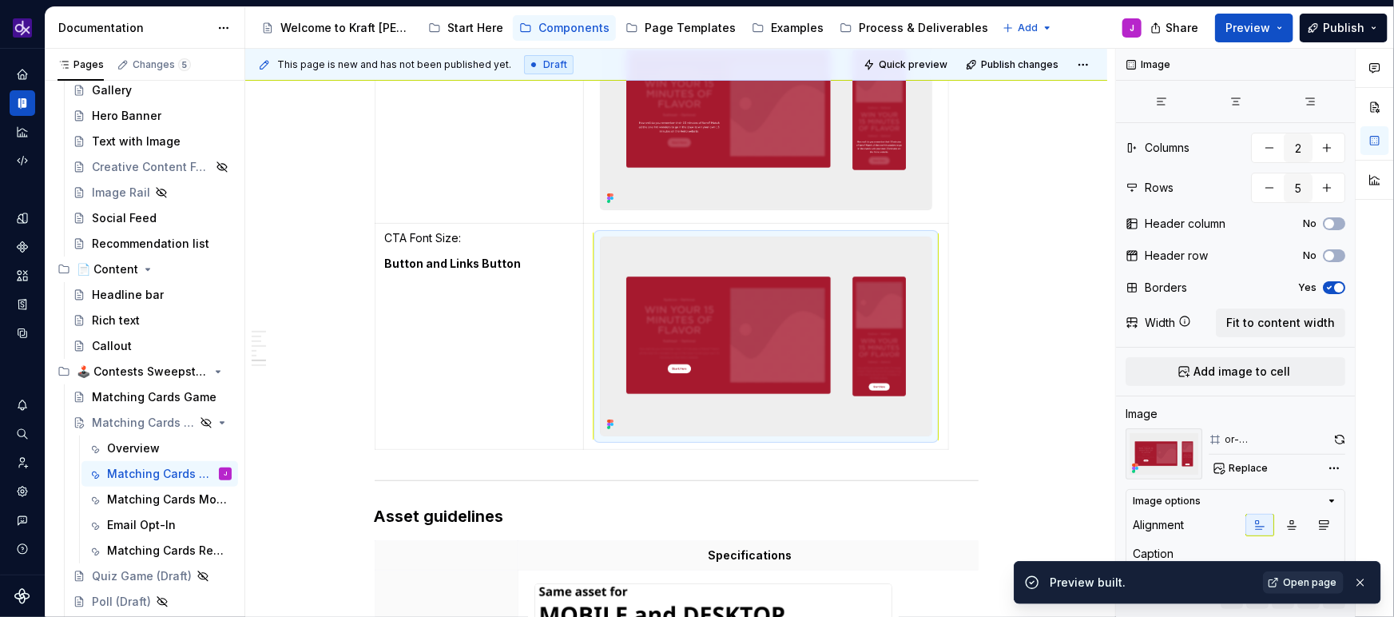
click at [1097, 535] on span "Open page" at bounding box center [1310, 582] width 54 height 13
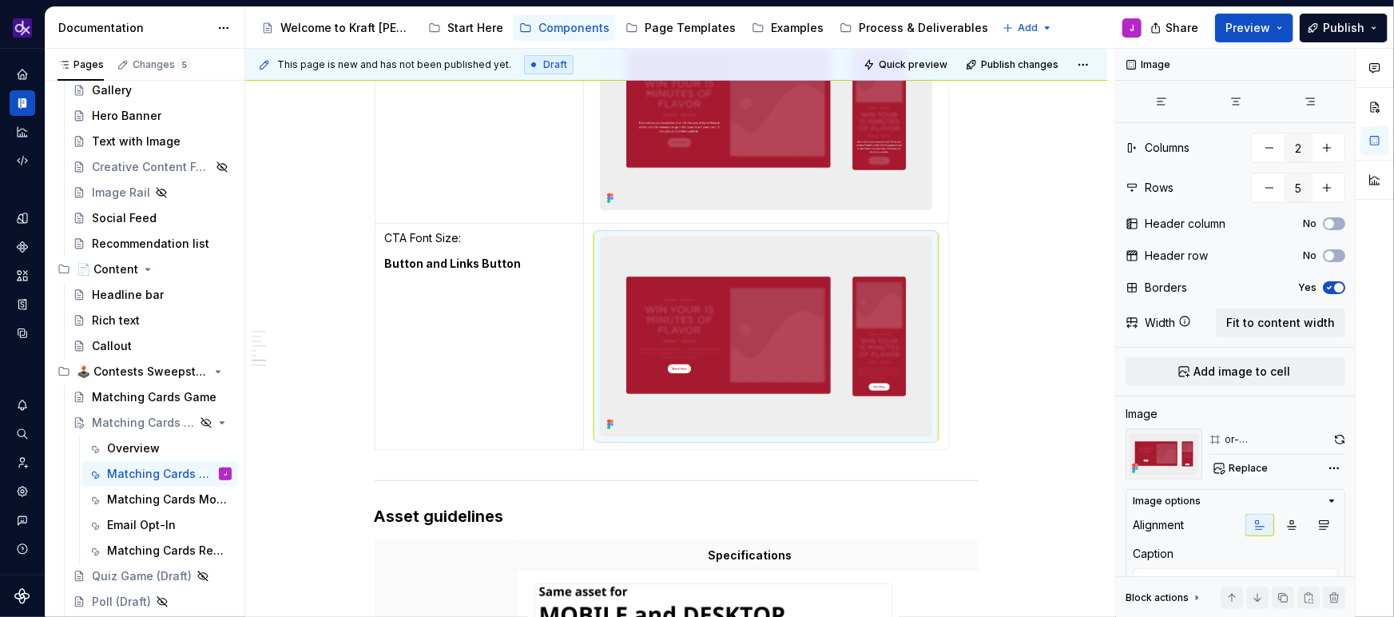
type textarea "*"
